Goal: Information Seeking & Learning: Learn about a topic

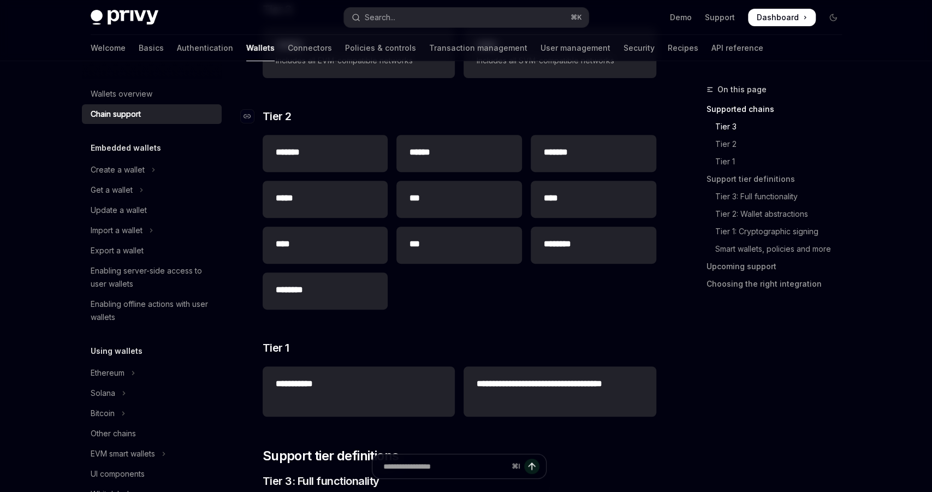
scroll to position [258, 0]
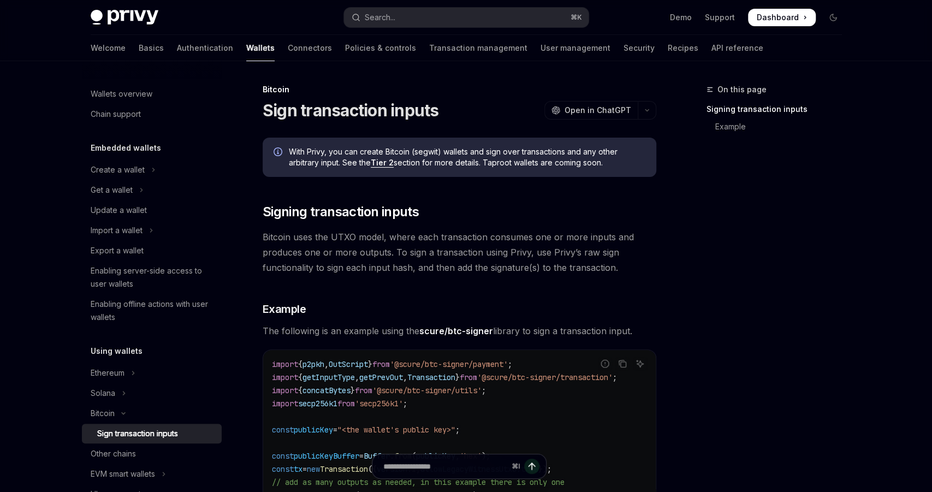
click at [385, 164] on link "Tier 2" at bounding box center [382, 163] width 23 height 10
type textarea "*"
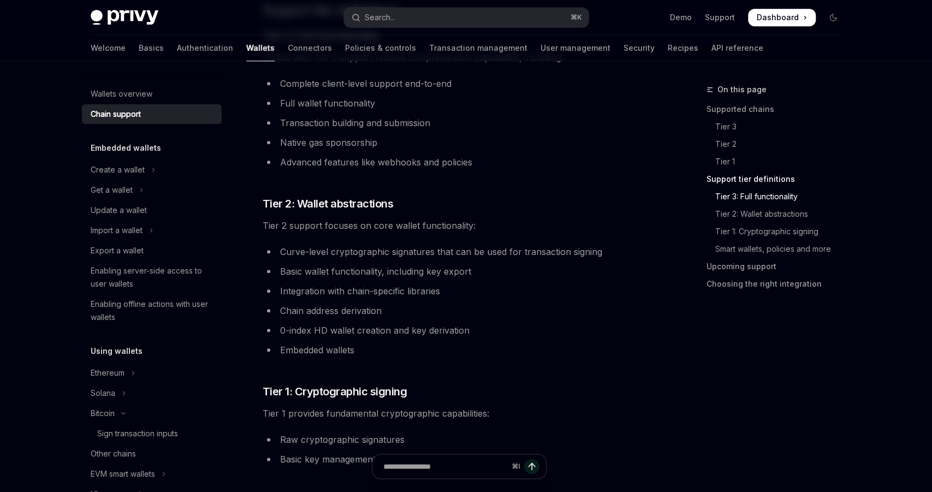
scroll to position [681, 0]
click at [471, 248] on li "Curve-level cryptographic signatures that can be used for transaction signing" at bounding box center [460, 249] width 394 height 15
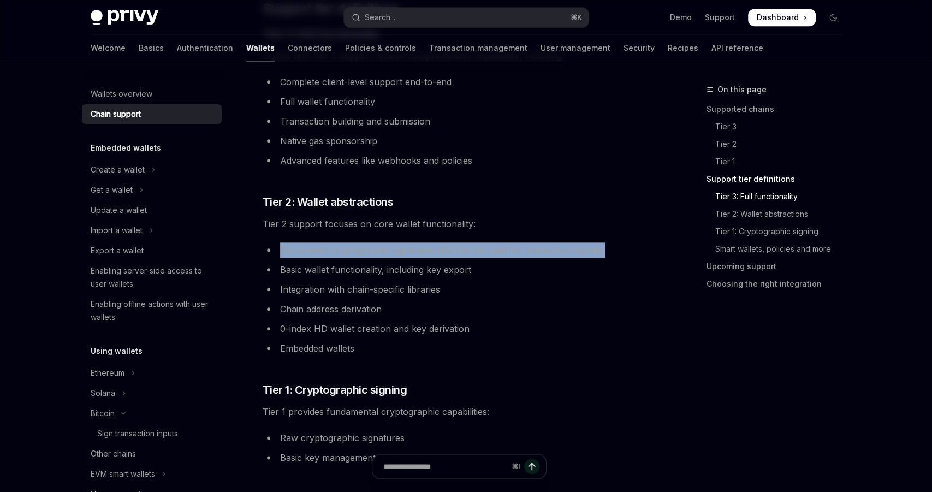
click at [471, 248] on li "Curve-level cryptographic signatures that can be used for transaction signing" at bounding box center [460, 249] width 394 height 15
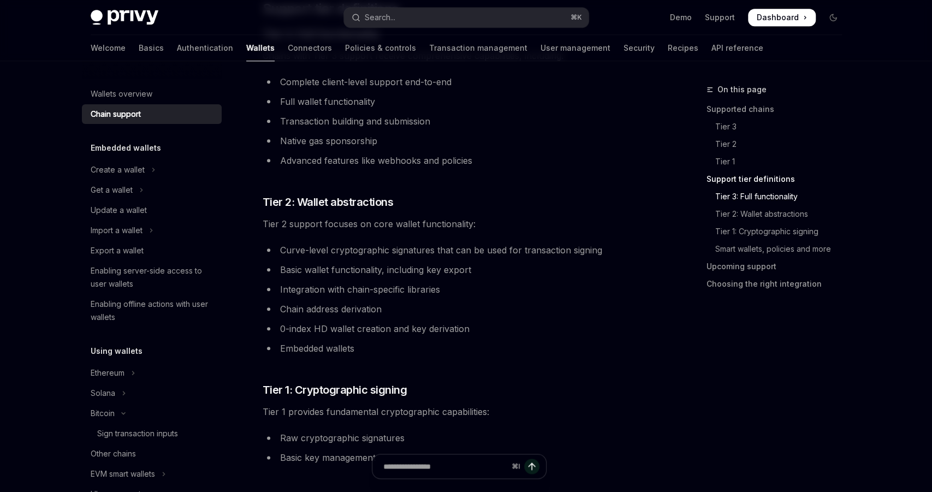
click at [423, 263] on li "Basic wallet functionality, including key export" at bounding box center [460, 269] width 394 height 15
click at [406, 287] on li "Integration with chain-specific libraries" at bounding box center [460, 289] width 394 height 15
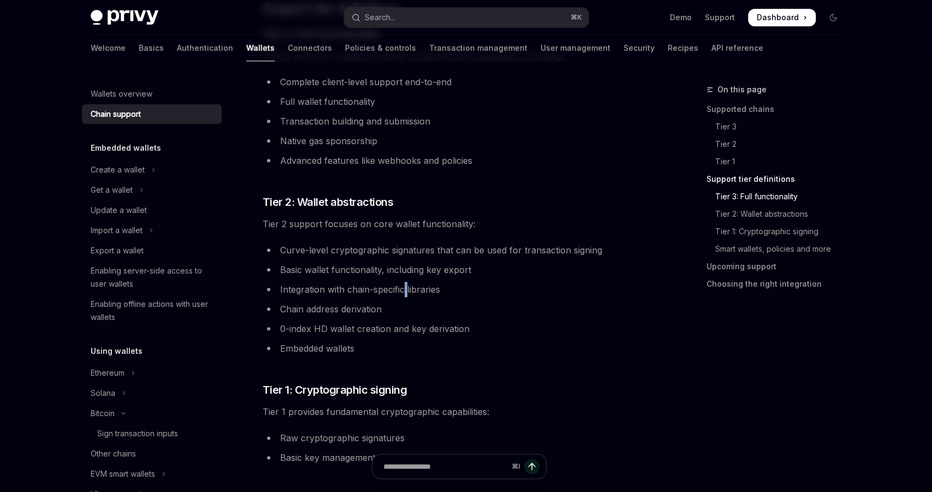
click at [406, 287] on li "Integration with chain-specific libraries" at bounding box center [460, 289] width 394 height 15
click at [366, 311] on li "Chain address derivation" at bounding box center [460, 308] width 394 height 15
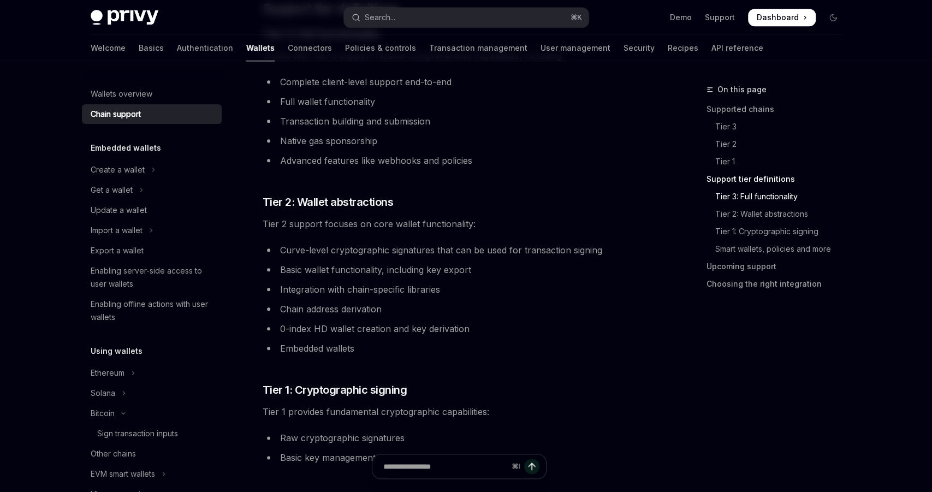
click at [366, 329] on li "0-index HD wallet creation and key derivation" at bounding box center [460, 328] width 394 height 15
click at [346, 342] on li "Embedded wallets" at bounding box center [460, 348] width 394 height 15
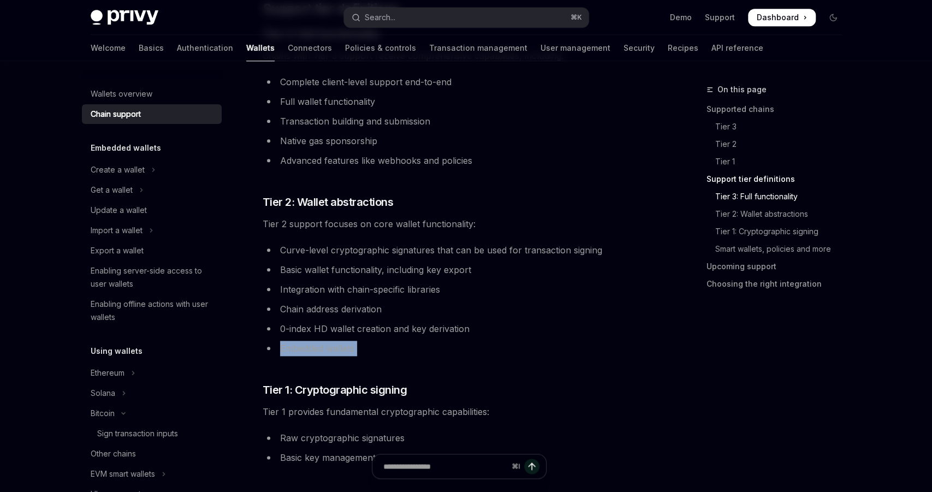
click at [346, 342] on li "Embedded wallets" at bounding box center [460, 348] width 394 height 15
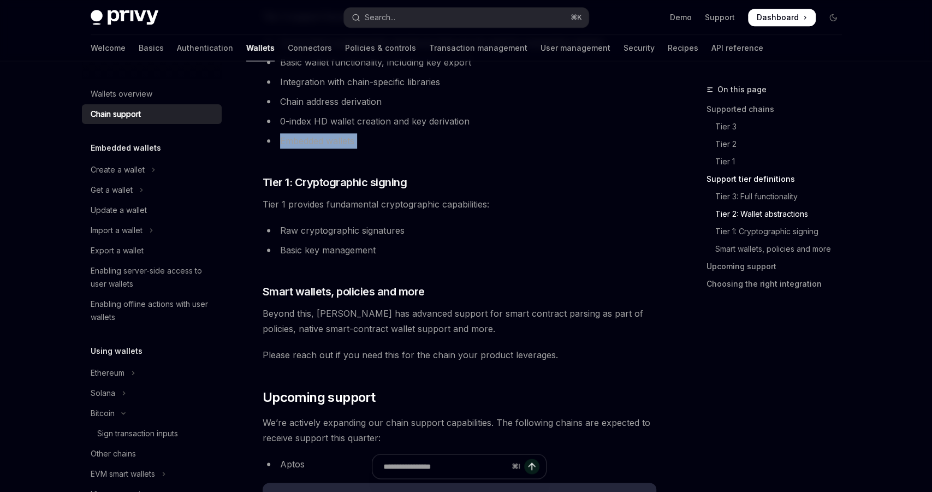
scroll to position [913, 0]
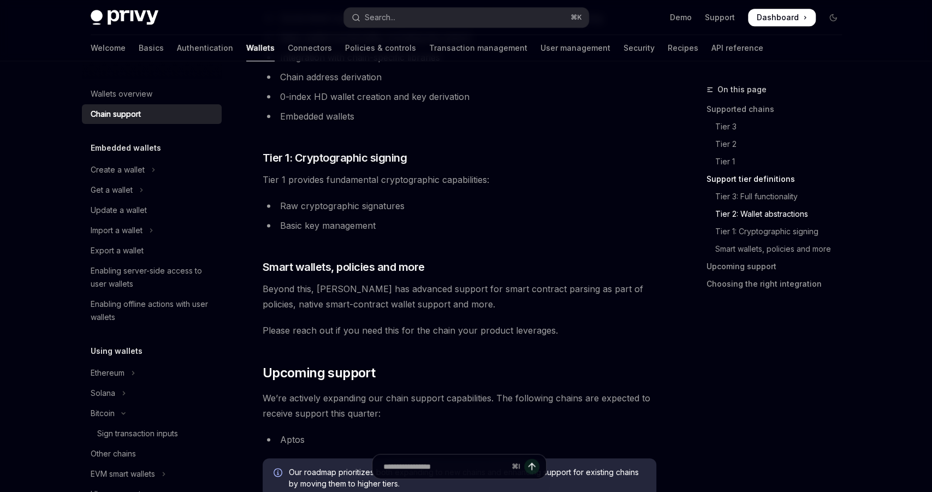
click at [375, 228] on li "Basic key management" at bounding box center [460, 225] width 394 height 15
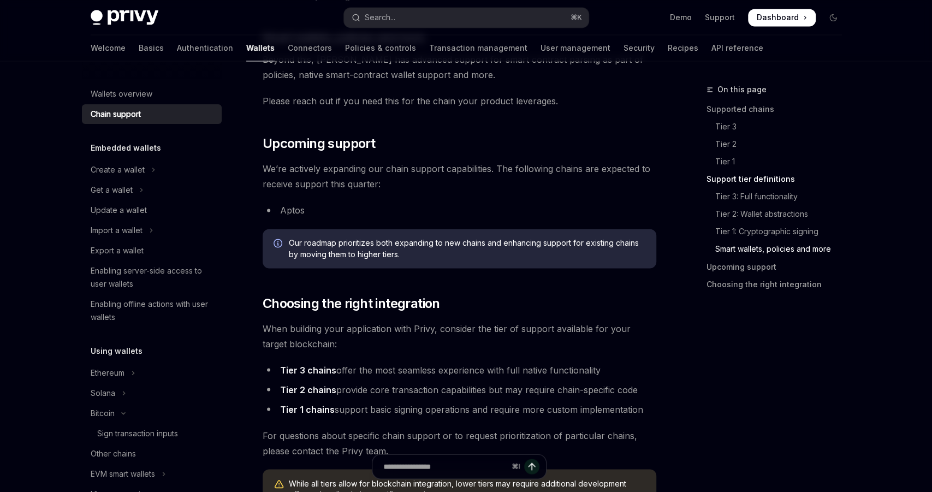
scroll to position [1131, 0]
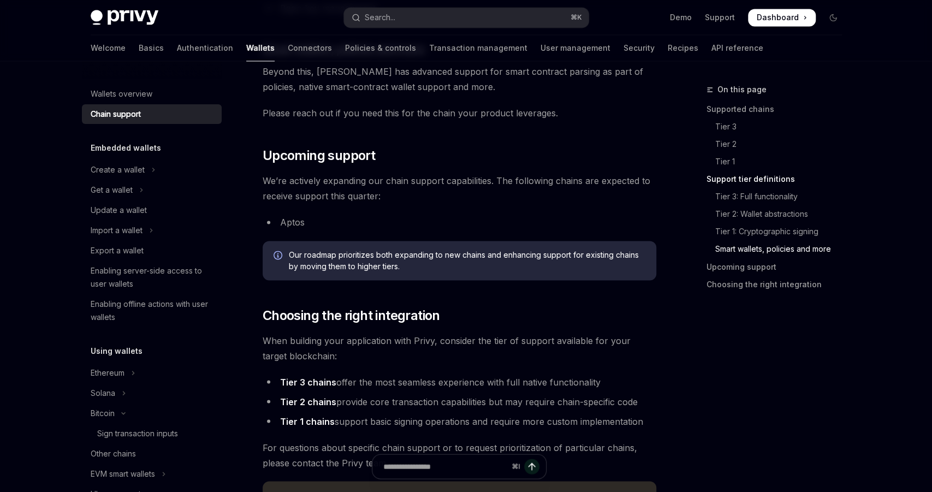
click at [349, 220] on li "Aptos" at bounding box center [460, 222] width 394 height 15
click at [380, 198] on span "We’re actively expanding our chain support capabilities. The following chains a…" at bounding box center [460, 188] width 394 height 31
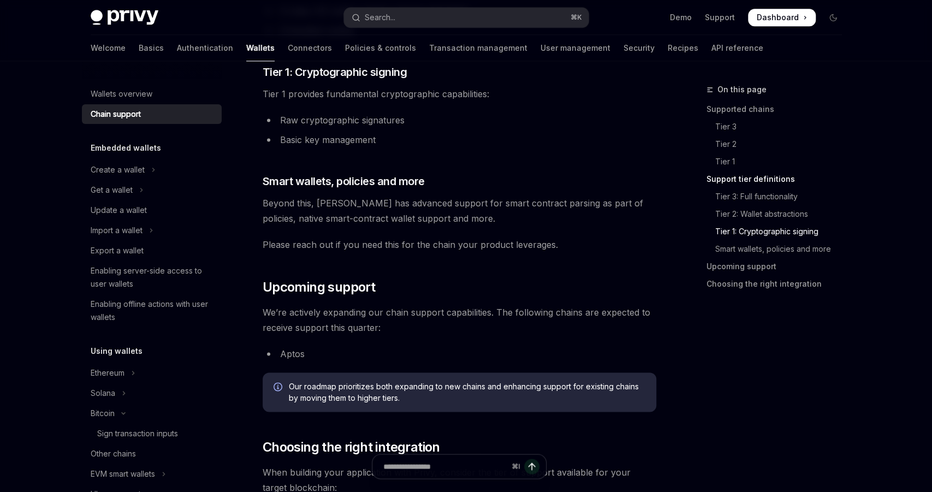
scroll to position [912, 0]
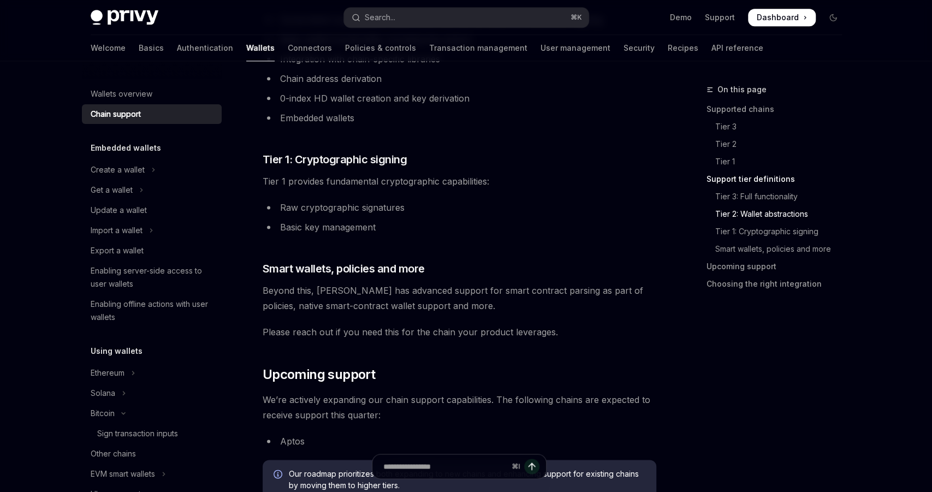
click at [380, 198] on div "**********" at bounding box center [460, 1] width 394 height 1551
click at [378, 219] on li "Basic key management" at bounding box center [460, 226] width 394 height 15
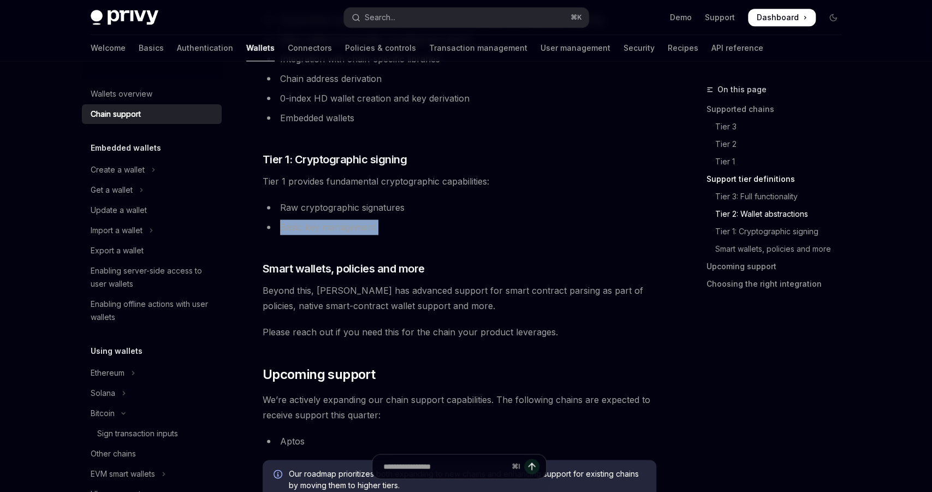
click at [378, 219] on li "Basic key management" at bounding box center [460, 226] width 394 height 15
click at [391, 230] on li "Basic key management" at bounding box center [460, 226] width 394 height 15
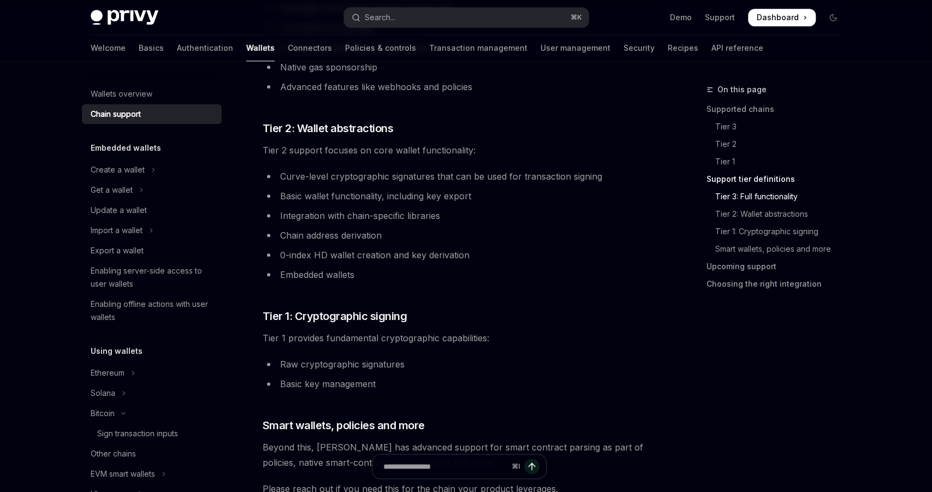
scroll to position [739, 0]
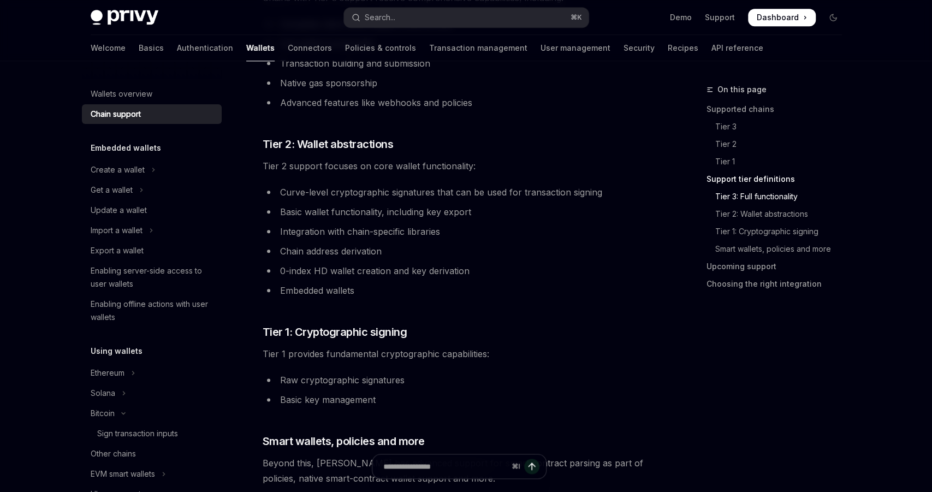
click at [372, 205] on li "Basic wallet functionality, including key export" at bounding box center [460, 211] width 394 height 15
click at [393, 207] on li "Basic wallet functionality, including key export" at bounding box center [460, 211] width 394 height 15
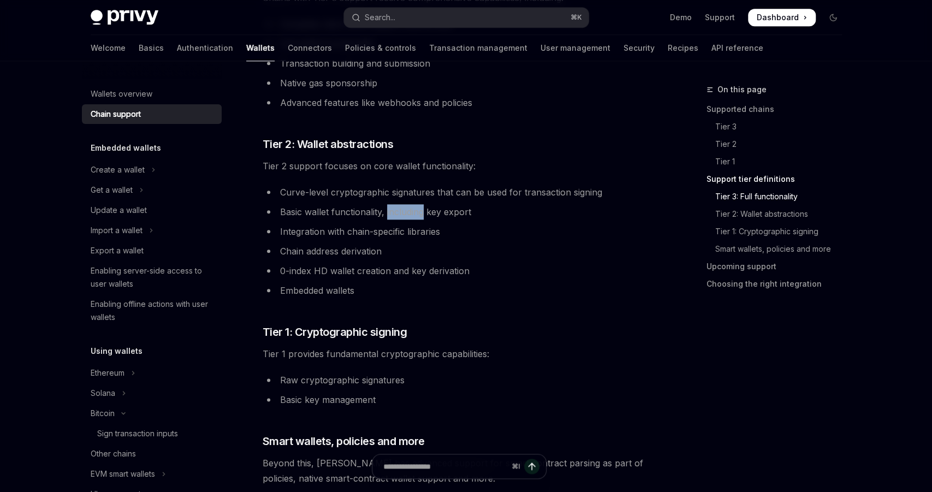
click at [356, 239] on ul "Curve-level cryptographic signatures that can be used for transaction signing B…" at bounding box center [460, 242] width 394 height 114
click at [359, 246] on li "Chain address derivation" at bounding box center [460, 250] width 394 height 15
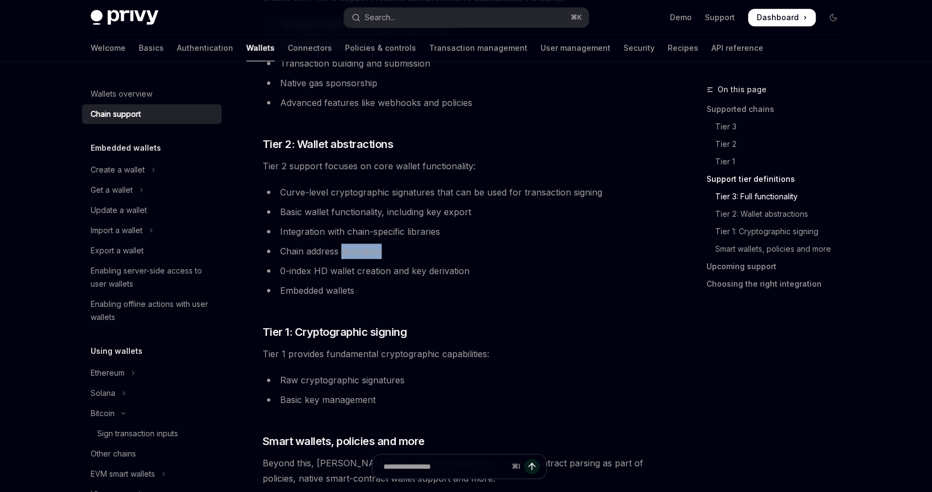
click at [359, 246] on li "Chain address derivation" at bounding box center [460, 250] width 394 height 15
click at [366, 270] on li "0-index HD wallet creation and key derivation" at bounding box center [460, 270] width 394 height 15
click at [369, 271] on li "0-index HD wallet creation and key derivation" at bounding box center [460, 270] width 394 height 15
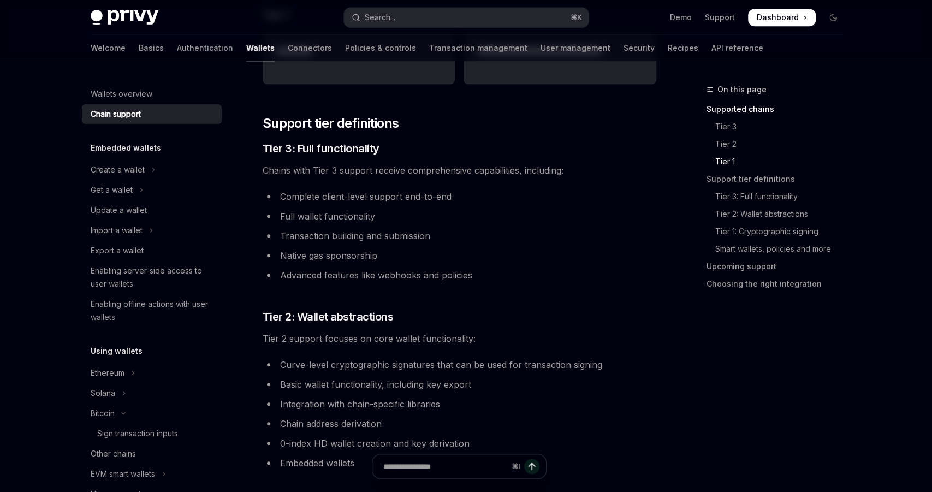
scroll to position [561, 0]
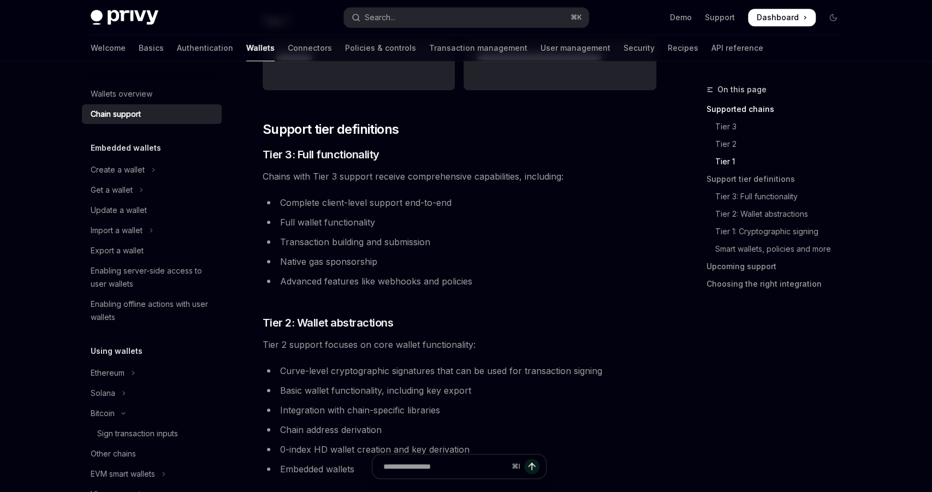
click at [351, 288] on li "Advanced features like webhooks and policies" at bounding box center [460, 281] width 394 height 15
click at [363, 258] on li "Native gas sponsorship" at bounding box center [460, 261] width 394 height 15
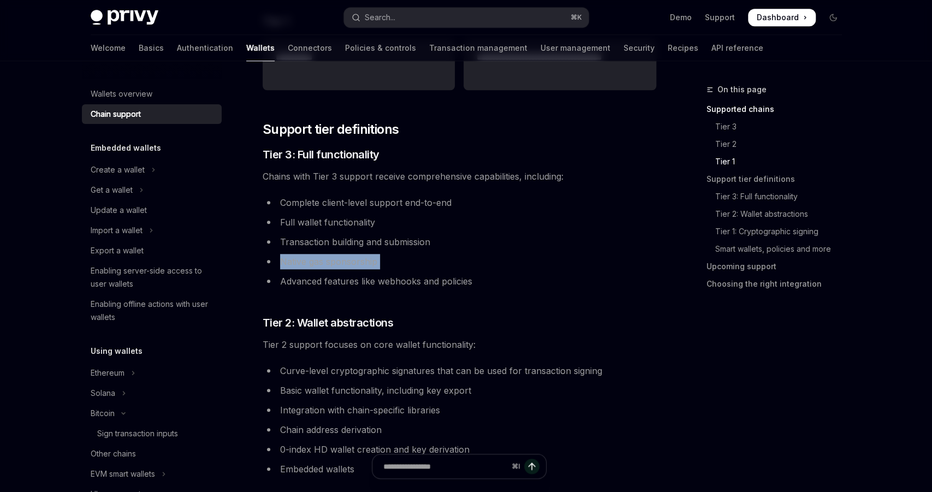
click at [363, 258] on li "Native gas sponsorship" at bounding box center [460, 261] width 394 height 15
click at [363, 255] on li "Native gas sponsorship" at bounding box center [460, 261] width 394 height 15
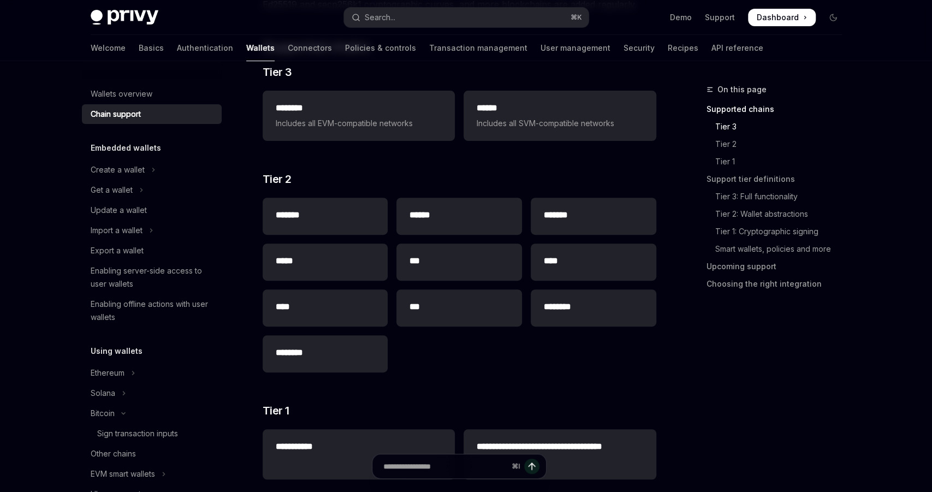
scroll to position [173, 0]
